Goal: Task Accomplishment & Management: Use online tool/utility

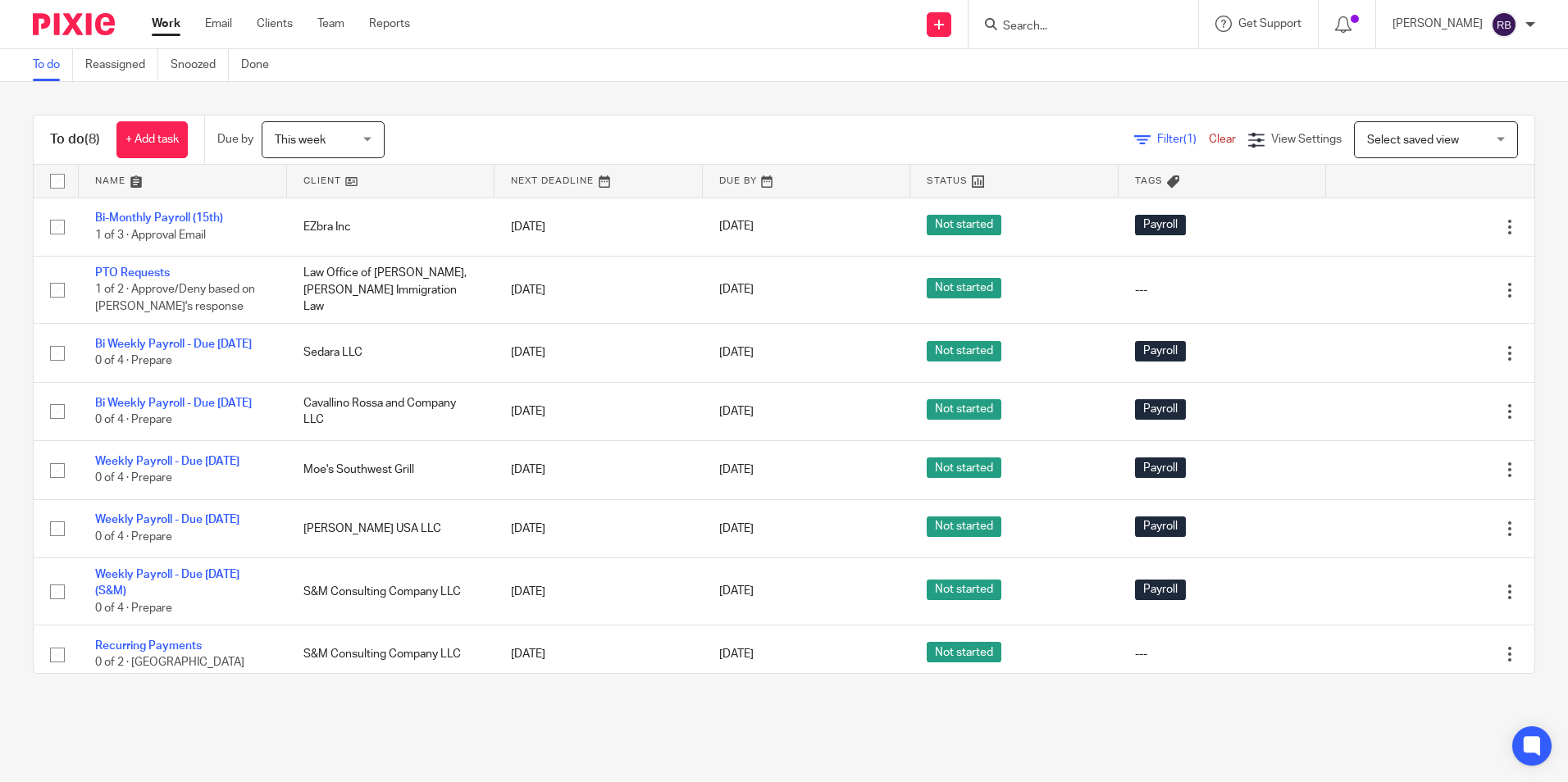
click at [168, 22] on link "Work" at bounding box center [166, 24] width 29 height 17
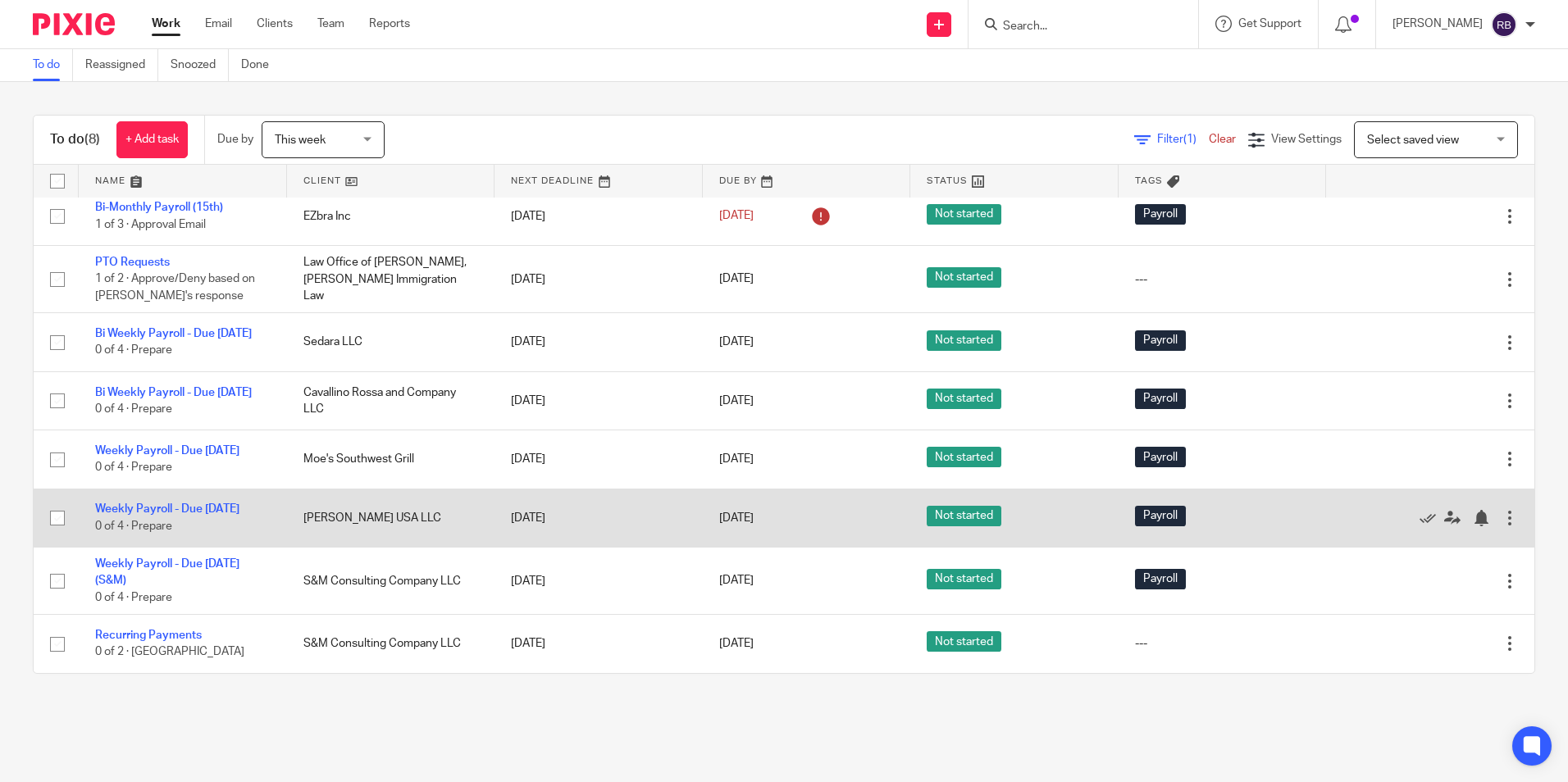
scroll to position [46, 0]
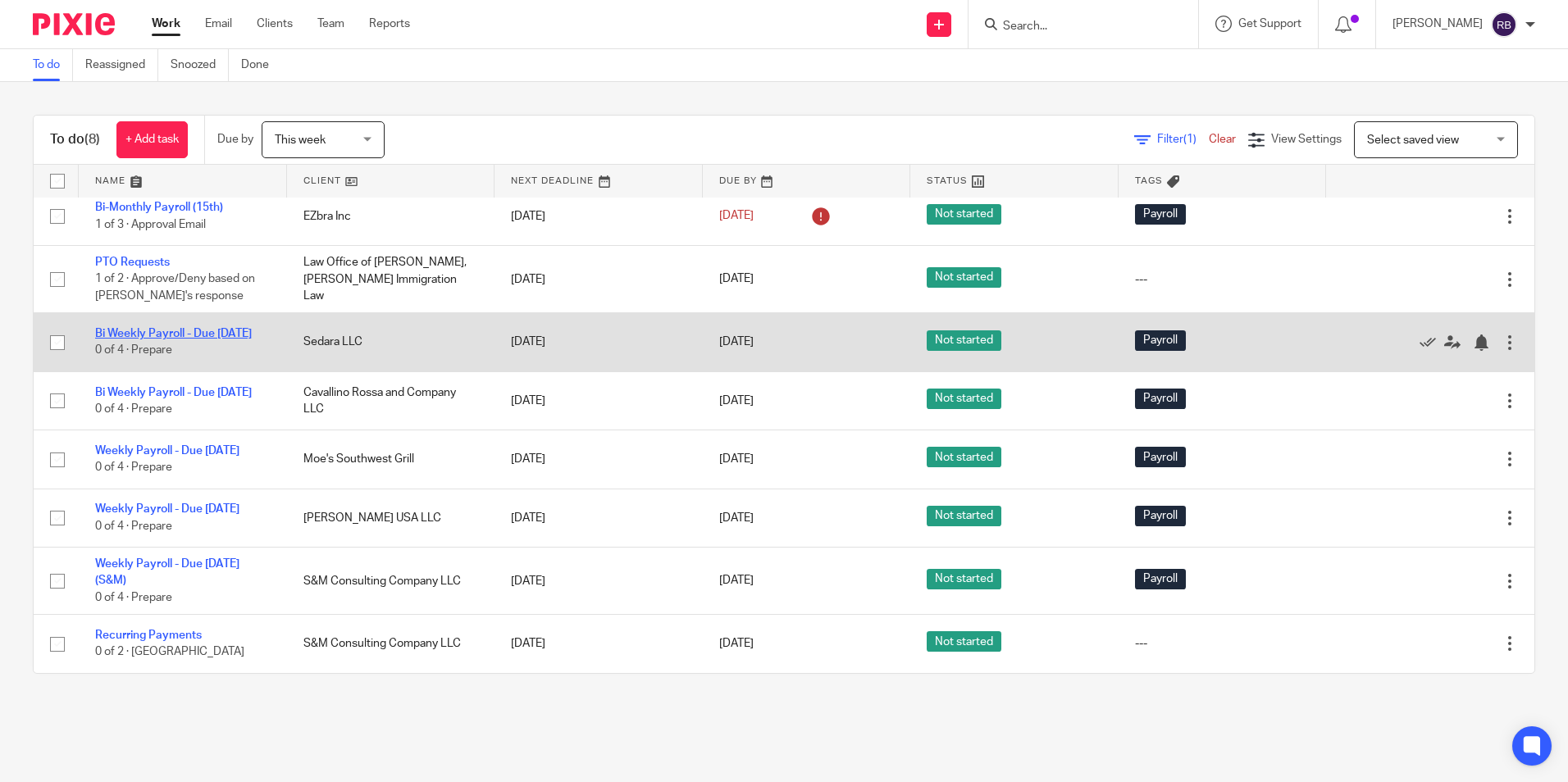
click at [136, 328] on link "Bi Weekly Payroll - Due [DATE]" at bounding box center [173, 334] width 156 height 12
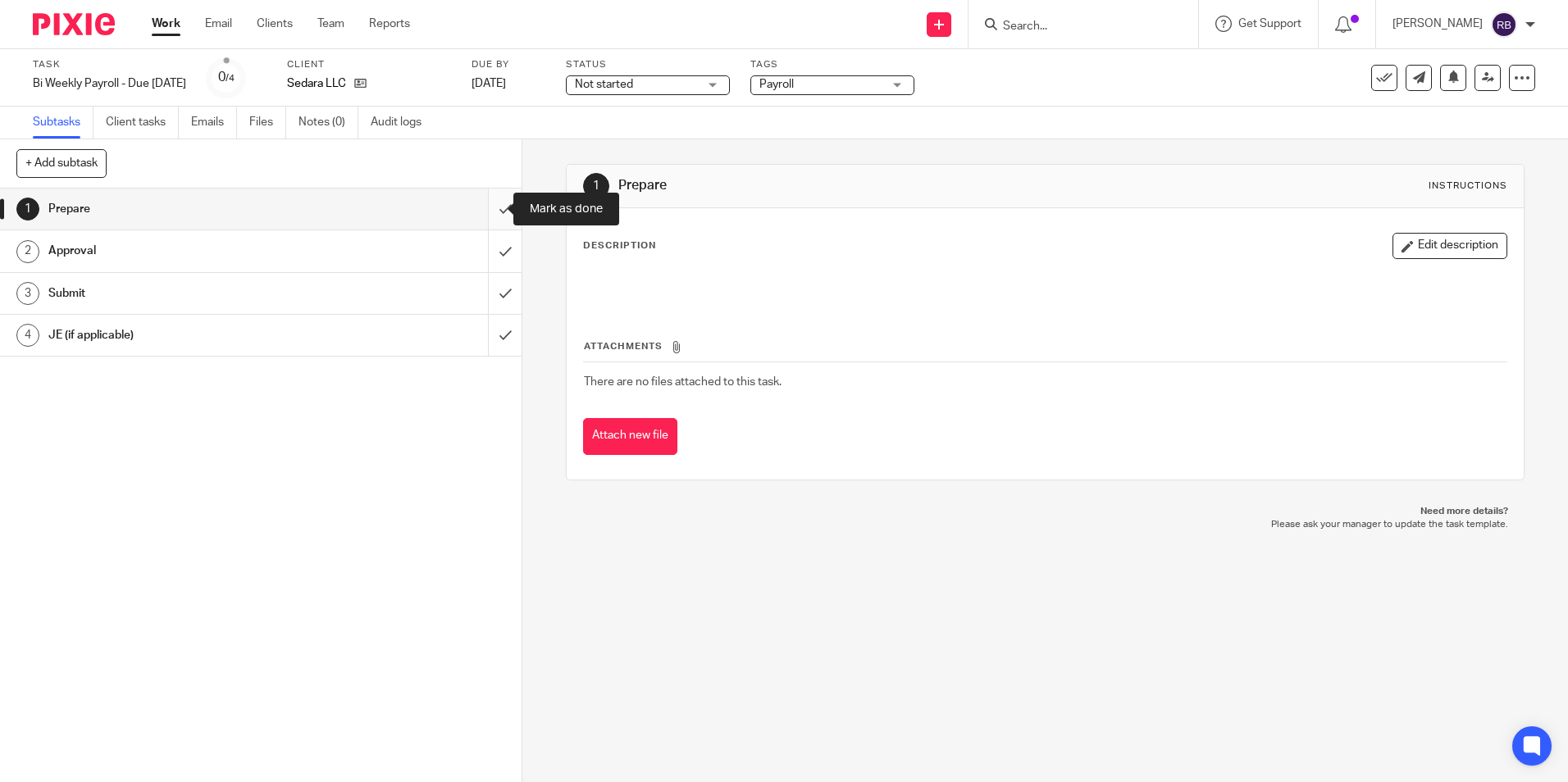
click at [488, 206] on input "submit" at bounding box center [260, 209] width 522 height 41
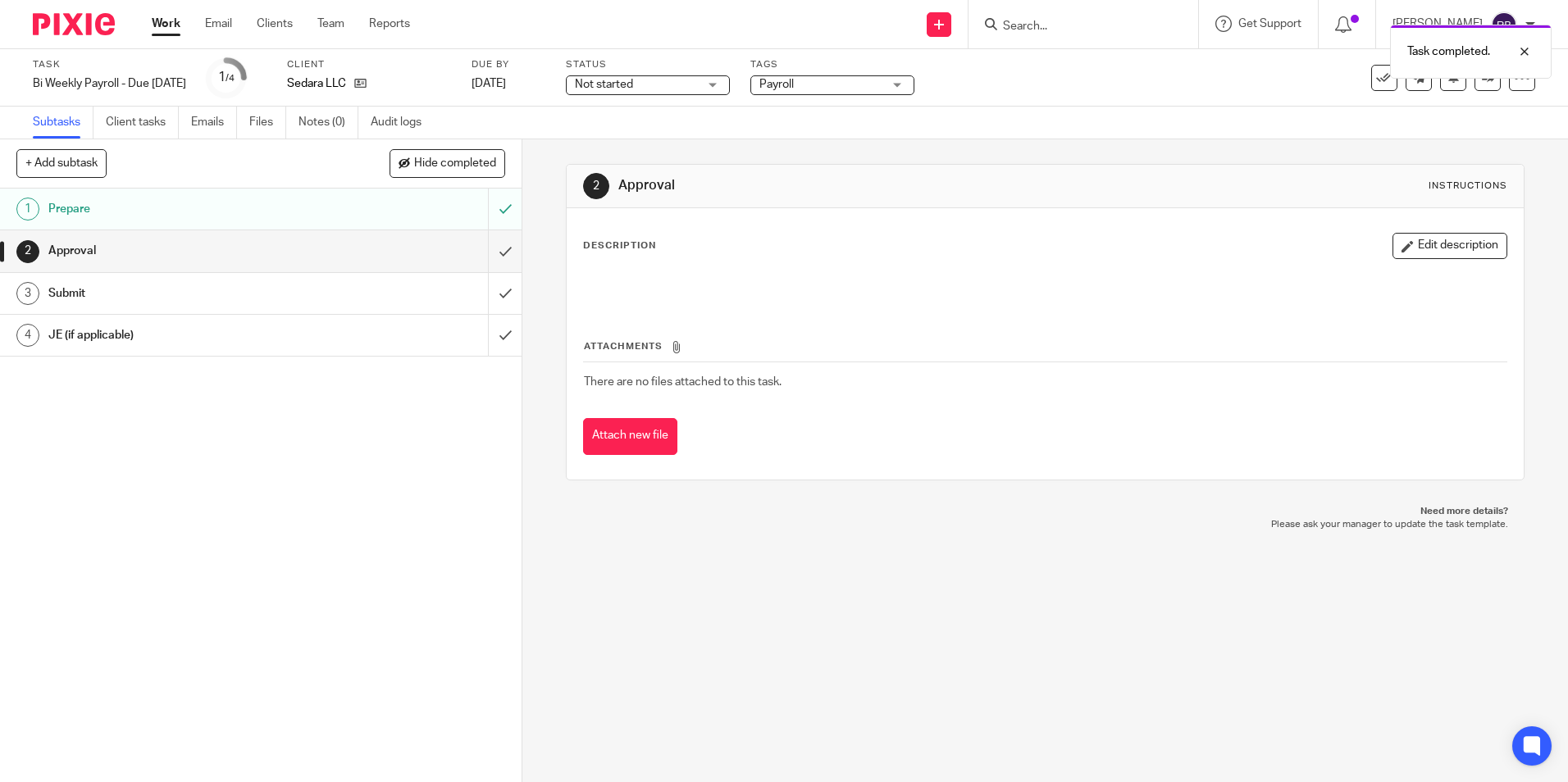
click at [163, 21] on link "Work" at bounding box center [166, 24] width 29 height 17
